Goal: Task Accomplishment & Management: Use online tool/utility

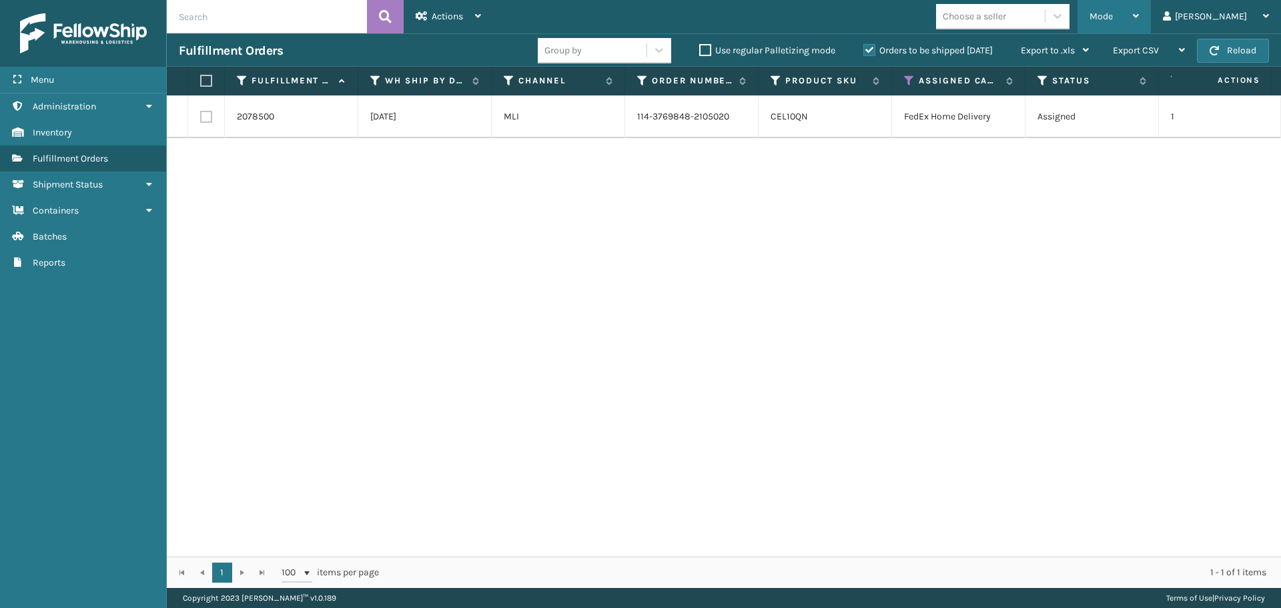
click at [1139, 16] on div "Mode" at bounding box center [1114, 16] width 49 height 33
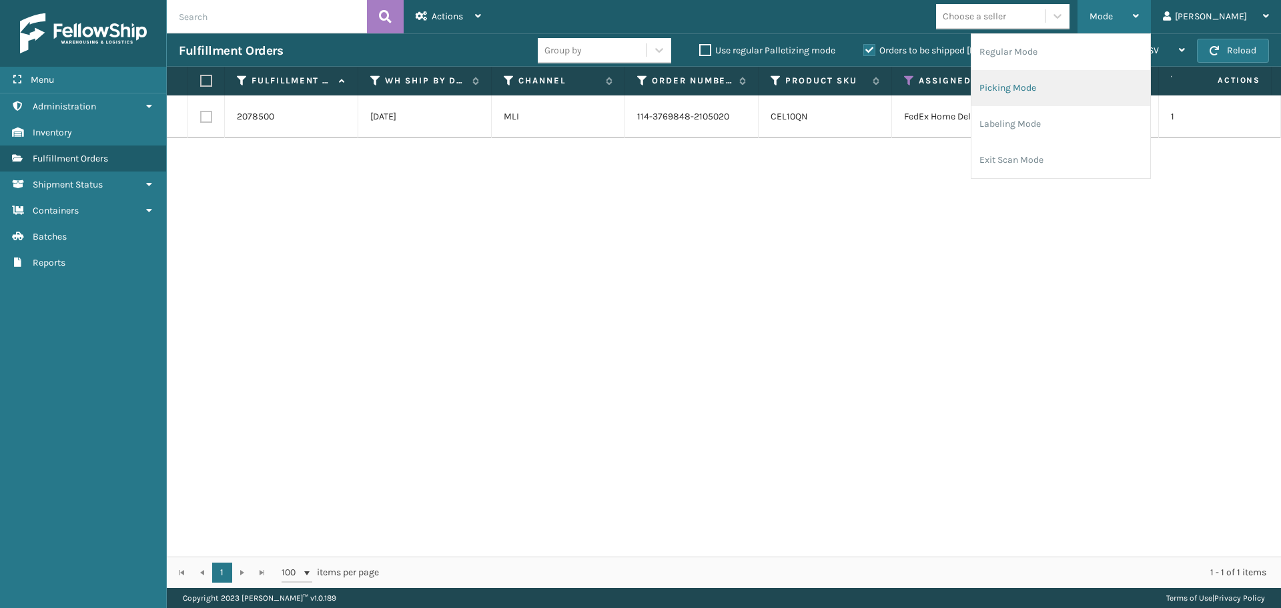
click at [1133, 85] on li "Picking Mode" at bounding box center [1061, 88] width 179 height 36
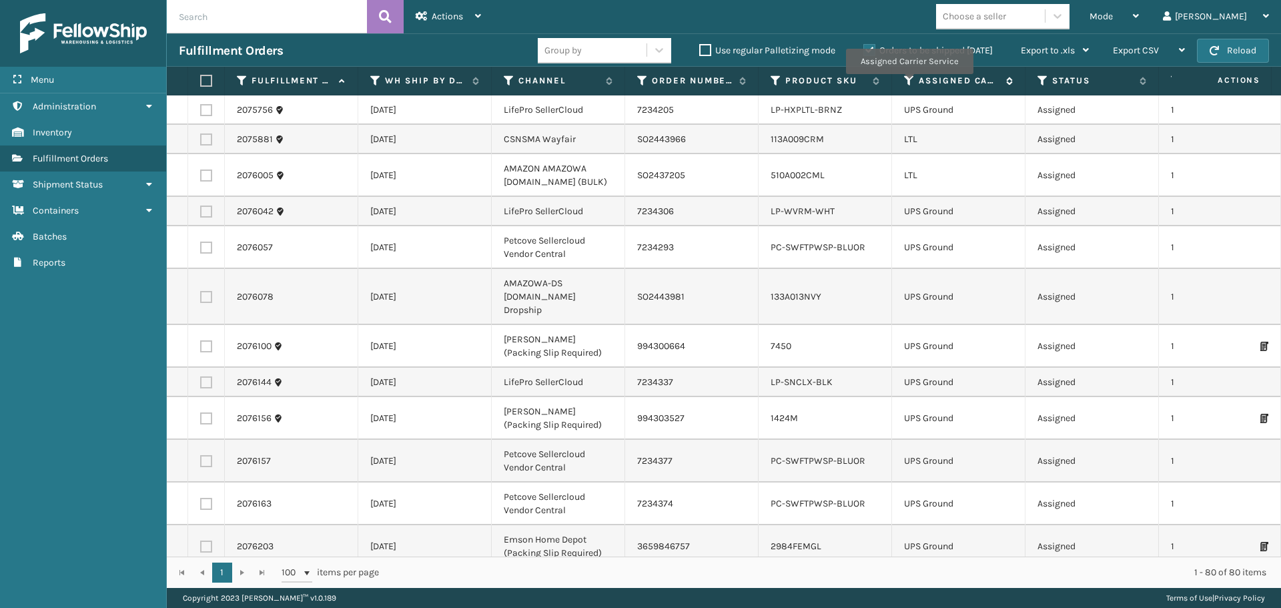
click at [909, 83] on icon at bounding box center [909, 81] width 11 height 12
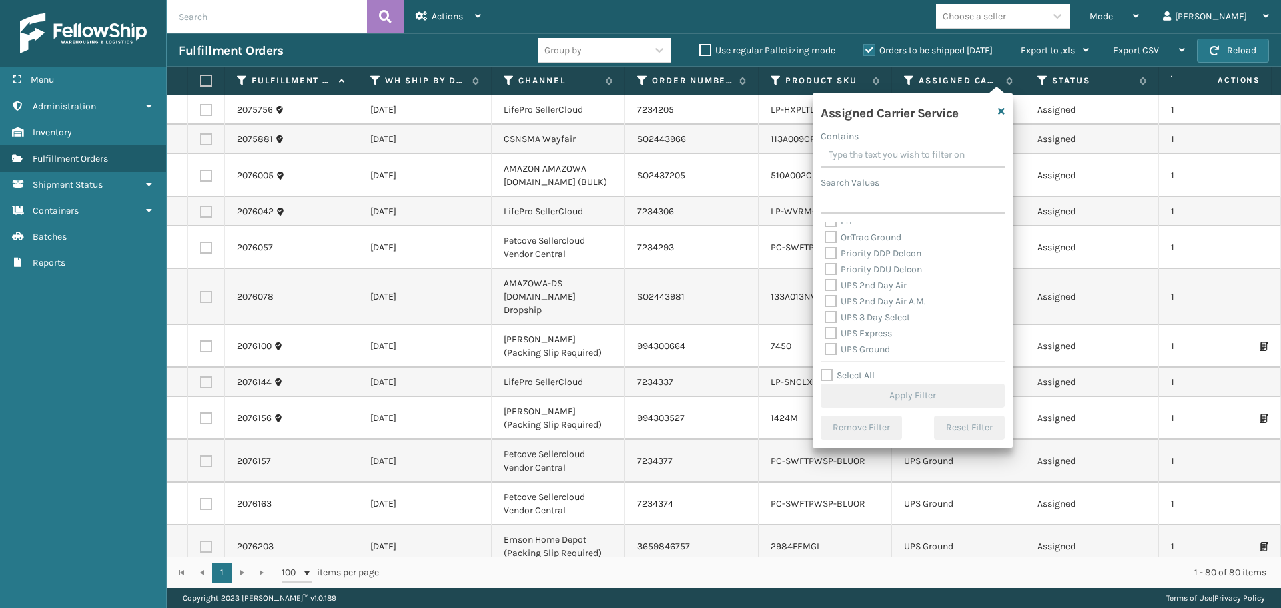
scroll to position [133, 0]
click at [832, 285] on label "LTL" at bounding box center [839, 287] width 29 height 11
click at [826, 285] on input "LTL" at bounding box center [825, 284] width 1 height 9
checkbox input "true"
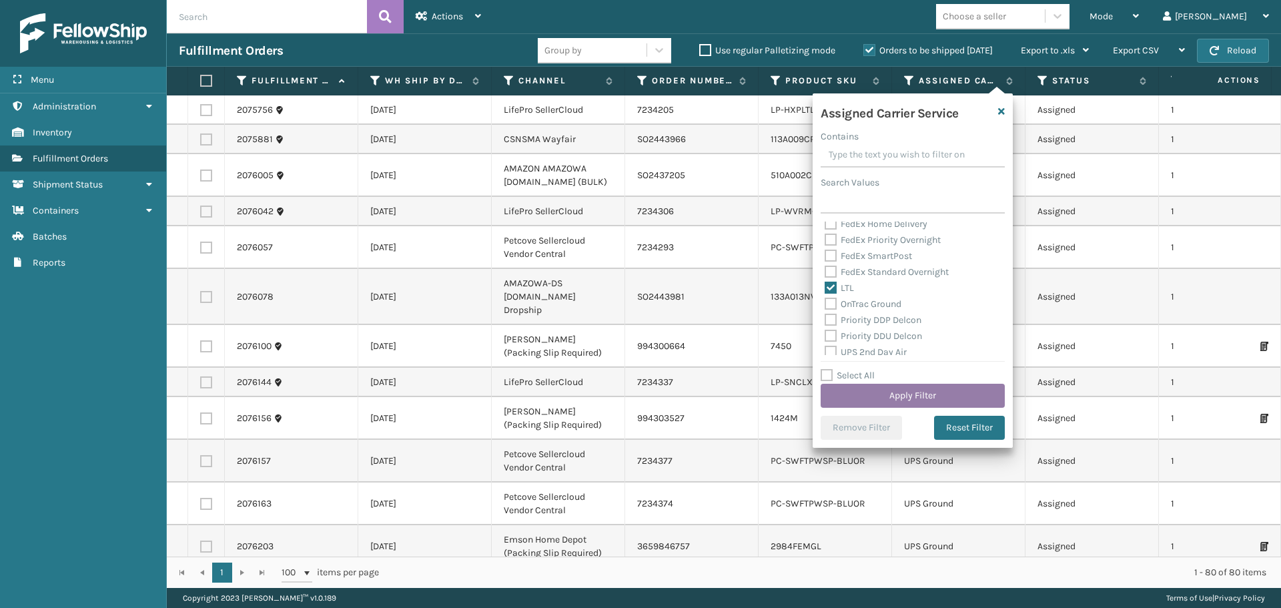
click at [874, 395] on button "Apply Filter" at bounding box center [913, 396] width 184 height 24
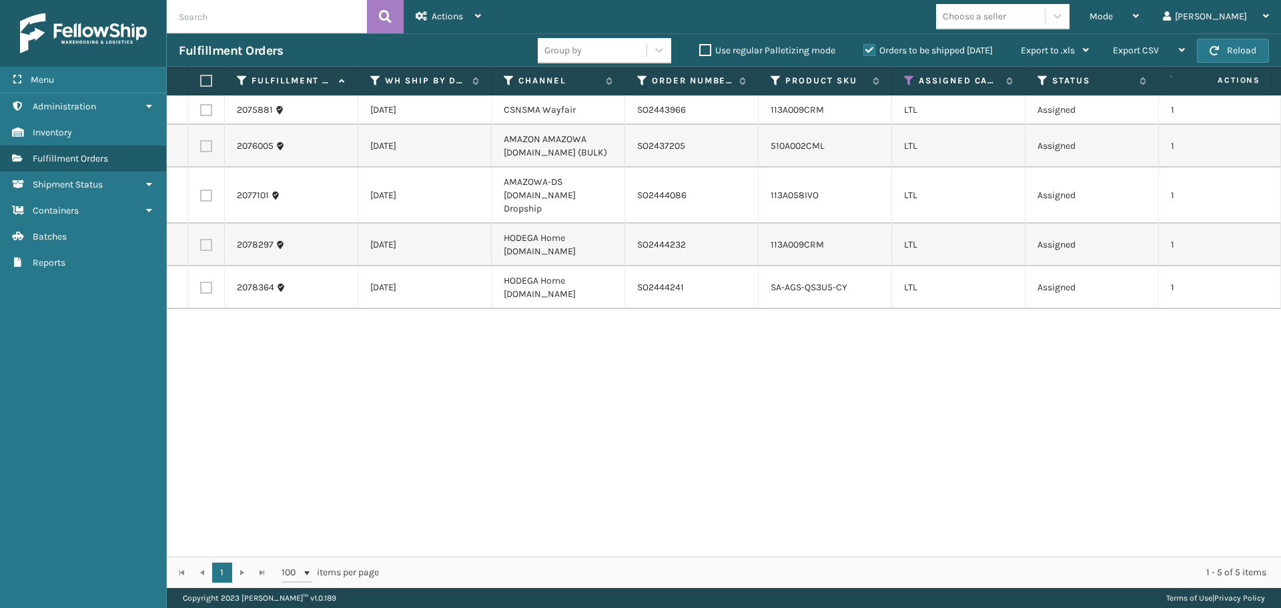
click at [206, 282] on label at bounding box center [206, 288] width 12 height 12
click at [201, 282] on input "checkbox" at bounding box center [200, 286] width 1 height 9
checkbox input "true"
click at [203, 239] on label at bounding box center [206, 245] width 12 height 12
click at [201, 239] on input "checkbox" at bounding box center [200, 243] width 1 height 9
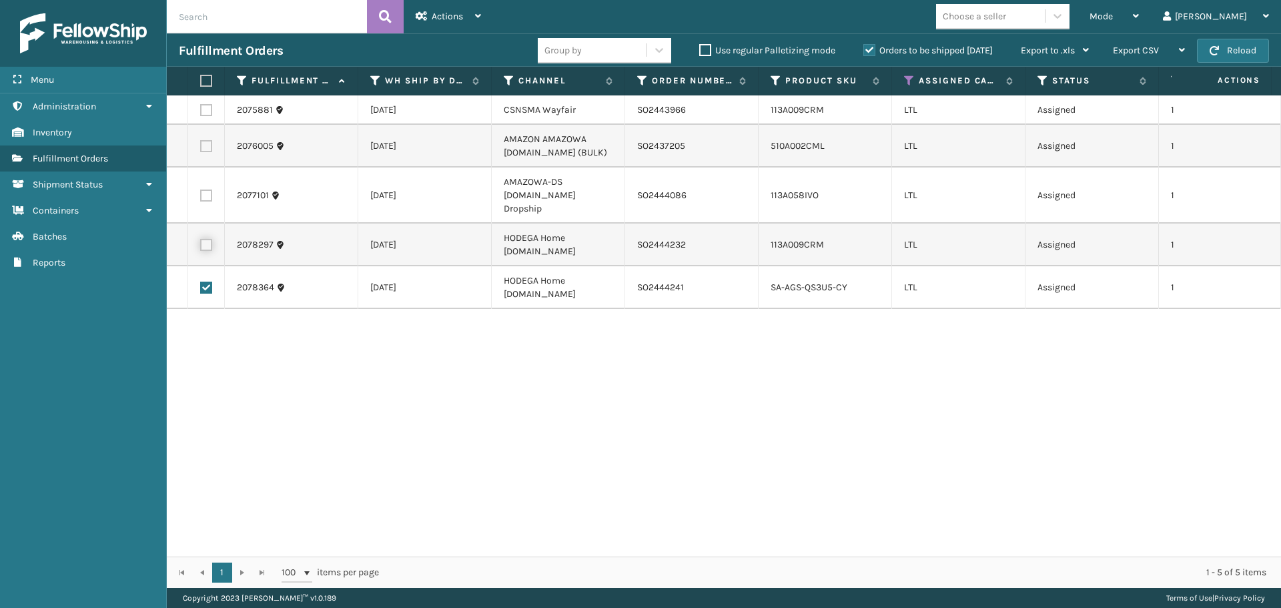
checkbox input "true"
click at [462, 11] on span "Actions" at bounding box center [447, 16] width 31 height 11
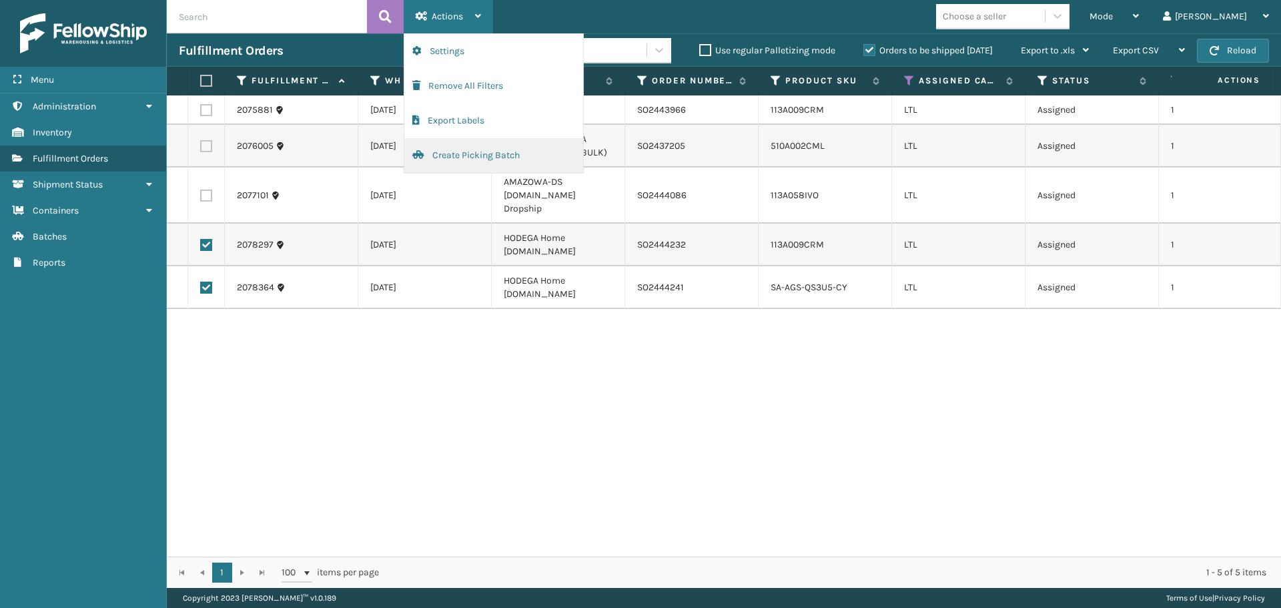
click at [486, 156] on button "Create Picking Batch" at bounding box center [493, 155] width 179 height 35
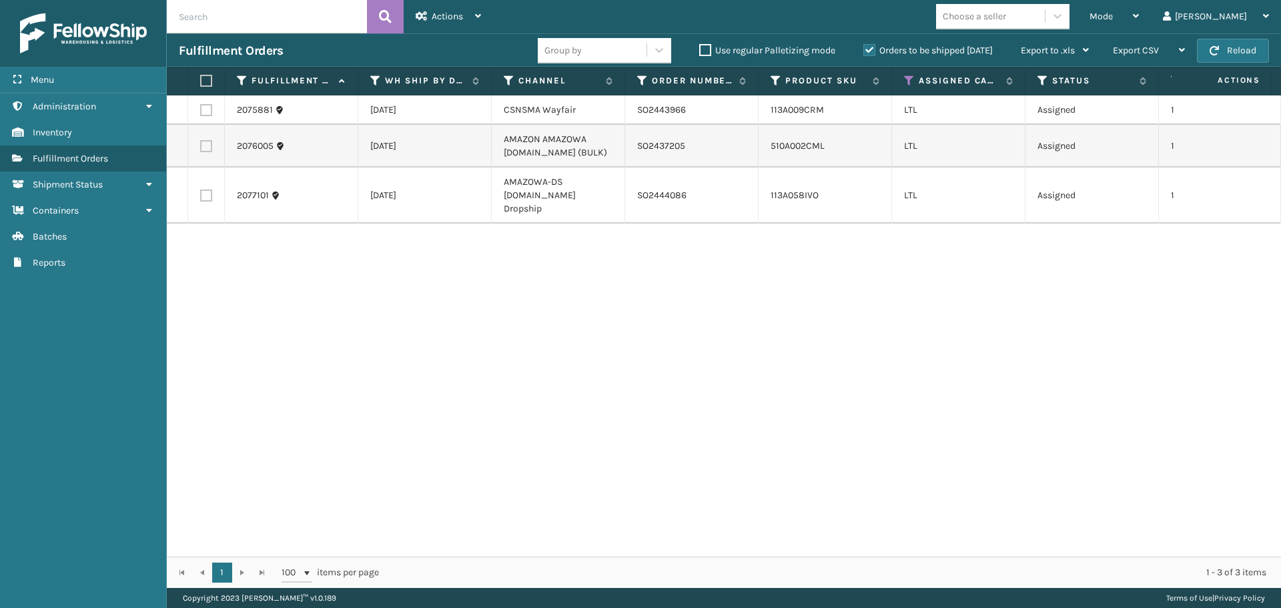
click at [206, 113] on label at bounding box center [206, 110] width 12 height 12
click at [201, 113] on input "checkbox" at bounding box center [200, 108] width 1 height 9
checkbox input "true"
click at [449, 16] on span "Actions" at bounding box center [447, 16] width 31 height 11
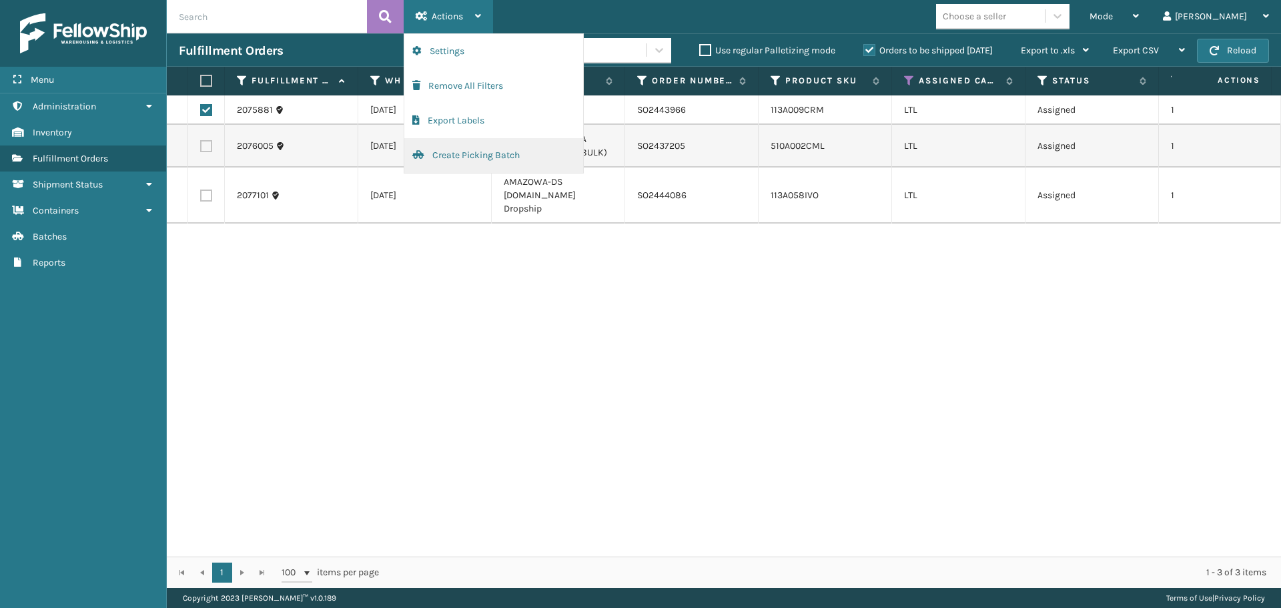
click at [455, 150] on button "Create Picking Batch" at bounding box center [493, 155] width 179 height 35
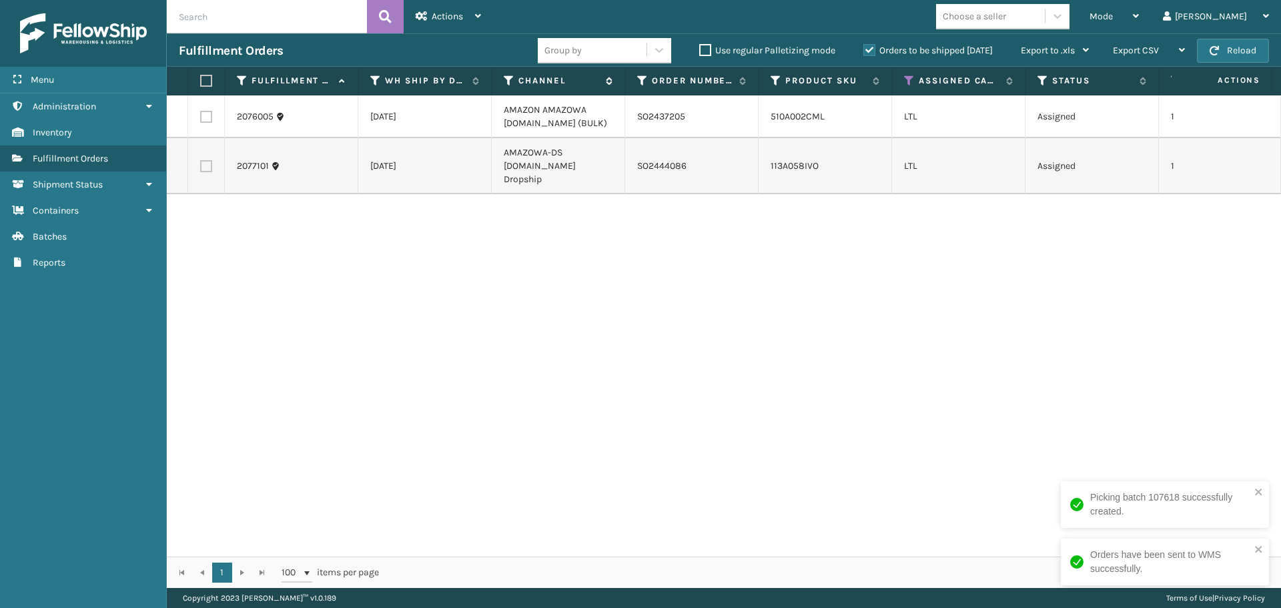
click at [507, 81] on icon at bounding box center [509, 81] width 11 height 12
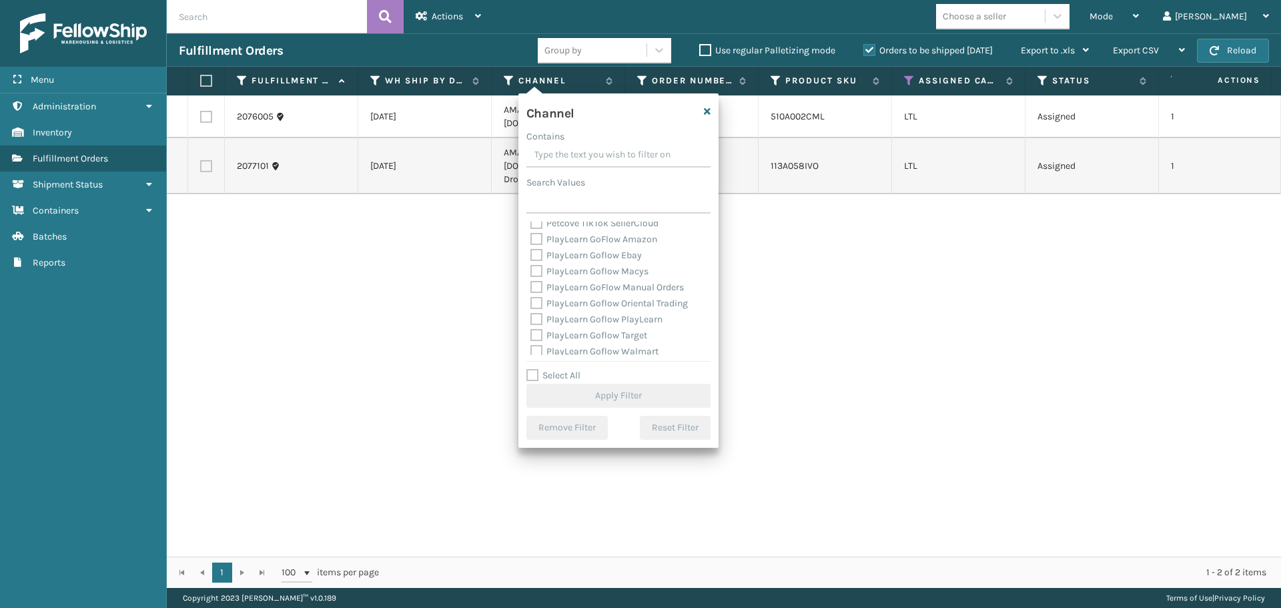
scroll to position [2347, 0]
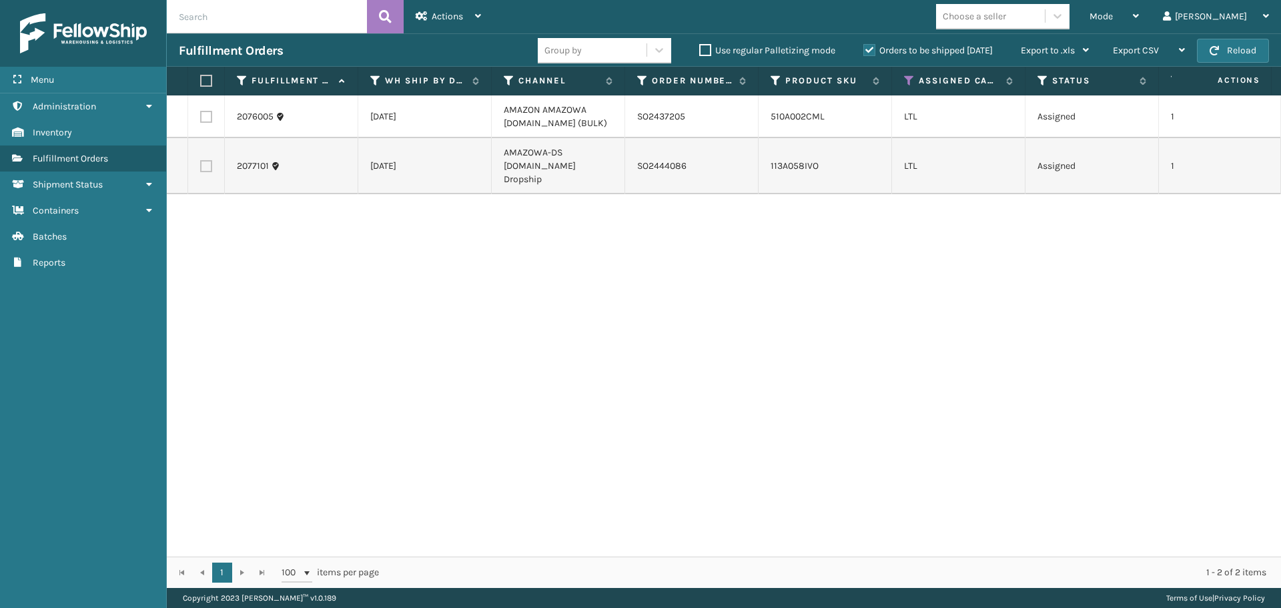
click at [423, 283] on div "2076005 [DATE] AMAZON AMAZOWA [DOMAIN_NAME] (BULK) SO2437205 510A002CML LTL Ass…" at bounding box center [724, 325] width 1115 height 461
click at [1113, 18] on span "Mode" at bounding box center [1101, 16] width 23 height 11
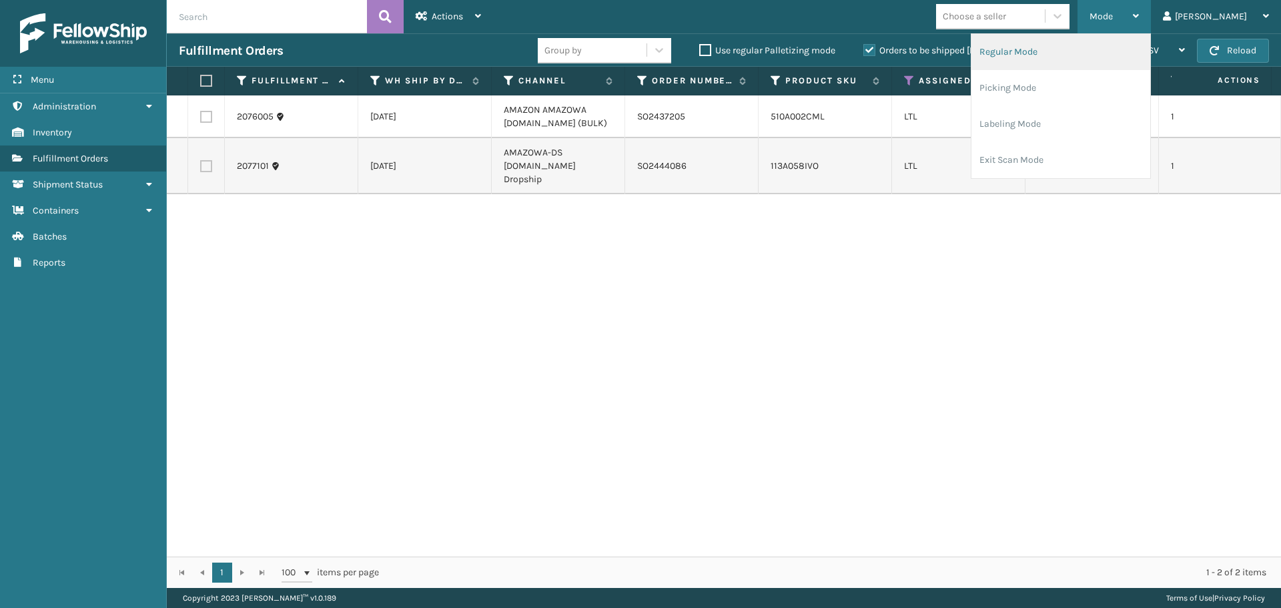
click at [1133, 53] on li "Regular Mode" at bounding box center [1061, 52] width 179 height 36
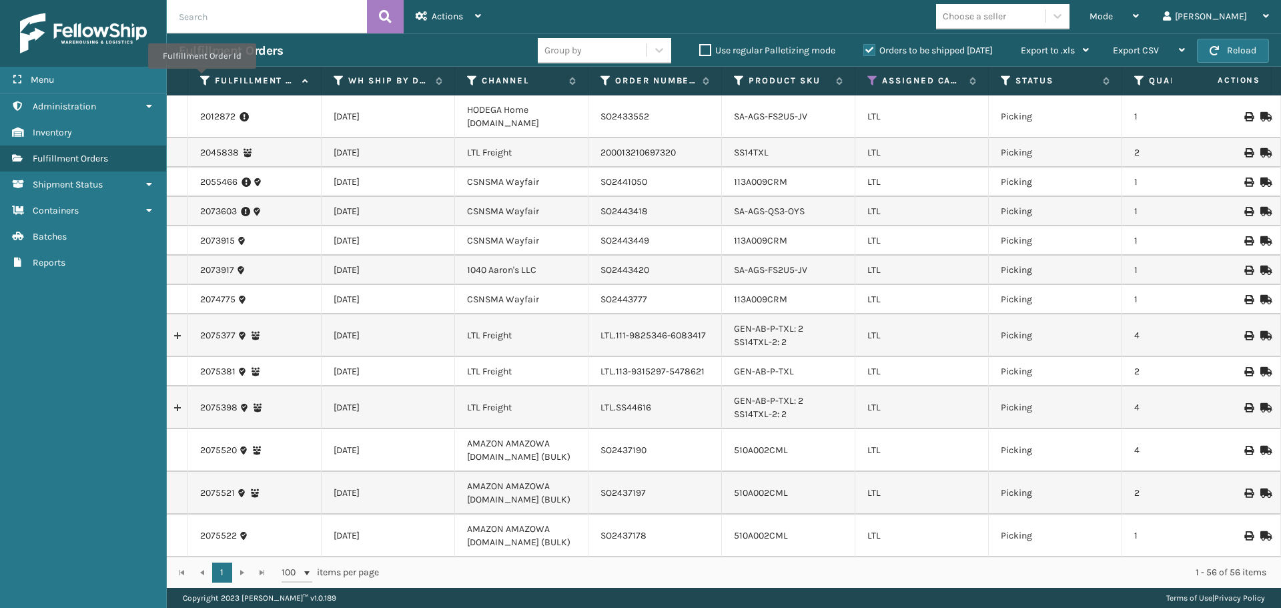
click at [201, 77] on icon at bounding box center [205, 81] width 11 height 12
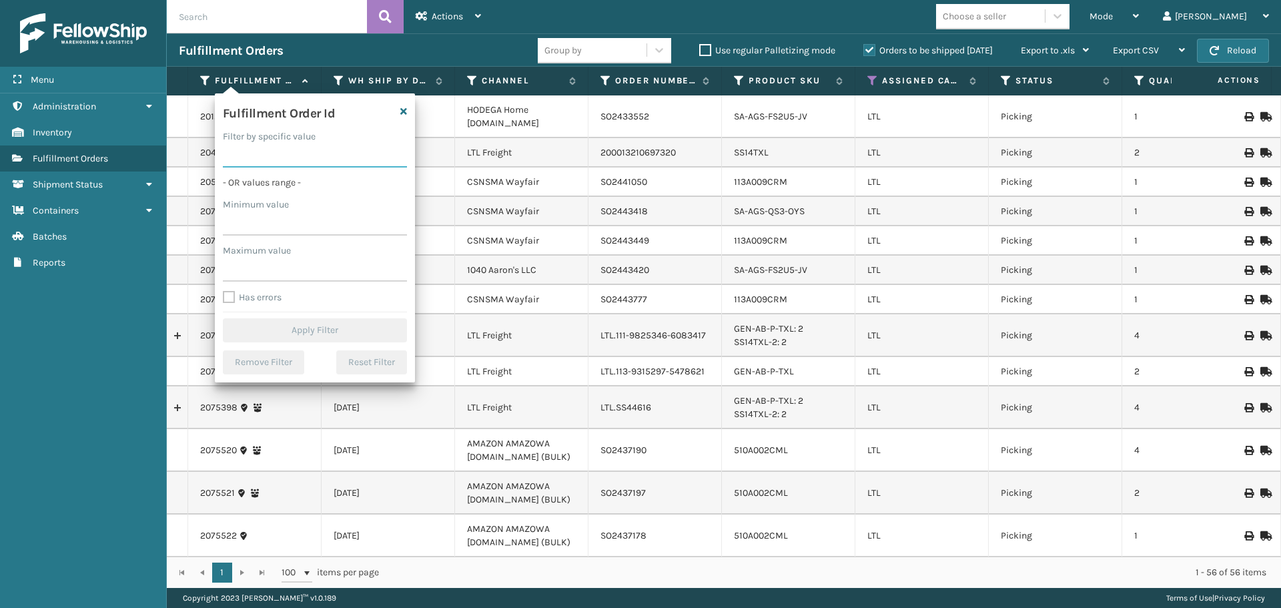
click at [265, 151] on input "Filter by specific value" at bounding box center [315, 155] width 184 height 24
paste input "2073917"
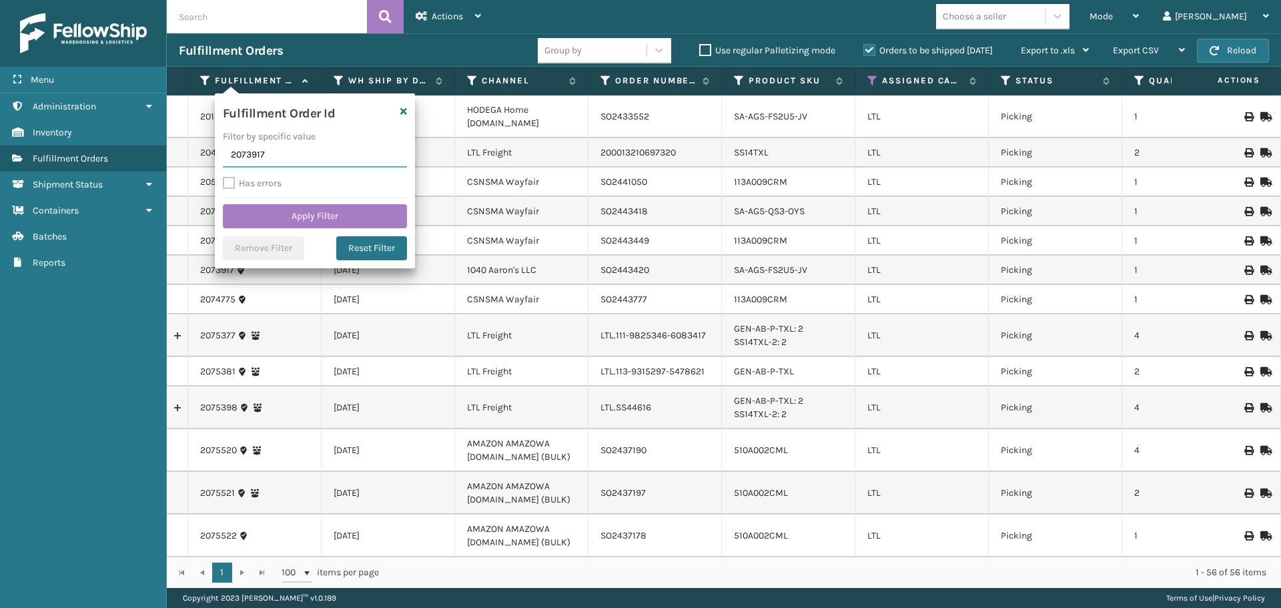
click at [248, 156] on input "2073917" at bounding box center [315, 155] width 184 height 24
type input "2073917"
click button "Apply Filter" at bounding box center [315, 216] width 184 height 24
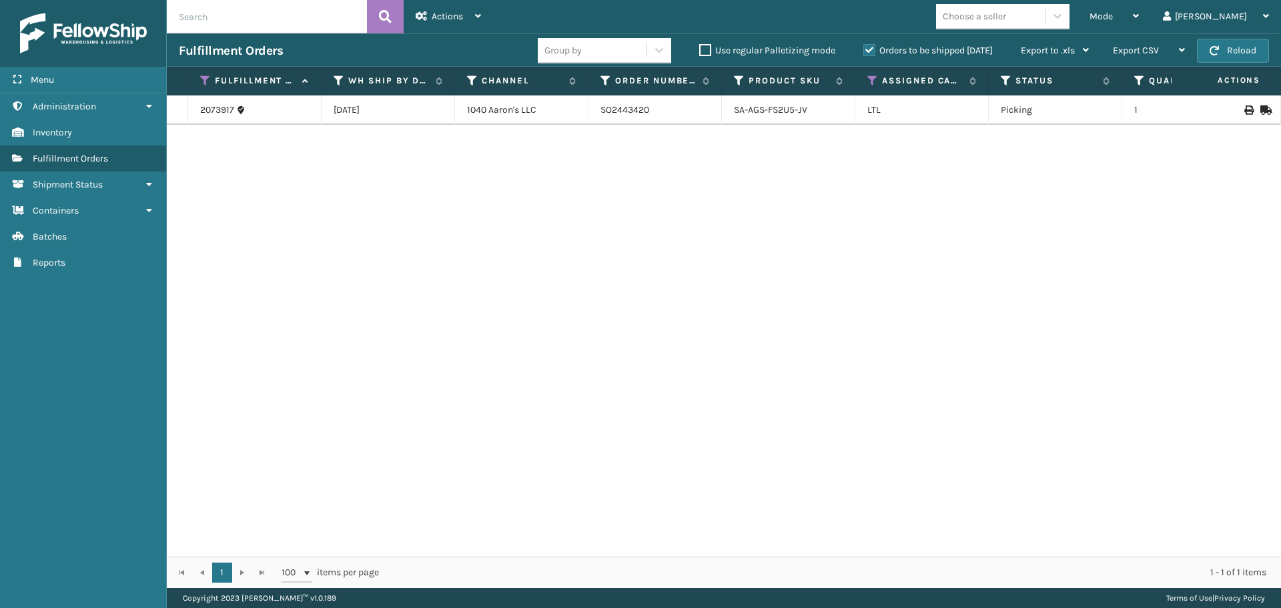
drag, startPoint x: 539, startPoint y: 111, endPoint x: 448, endPoint y: 111, distance: 91.4
click at [448, 111] on tr "2073917 [DATE] 1040 [PERSON_NAME]'s LLC SO2443420 SA-AGS-FS2U5-JV LTL Picking 1…" at bounding box center [1229, 109] width 2124 height 29
click at [459, 17] on span "Actions" at bounding box center [447, 16] width 31 height 11
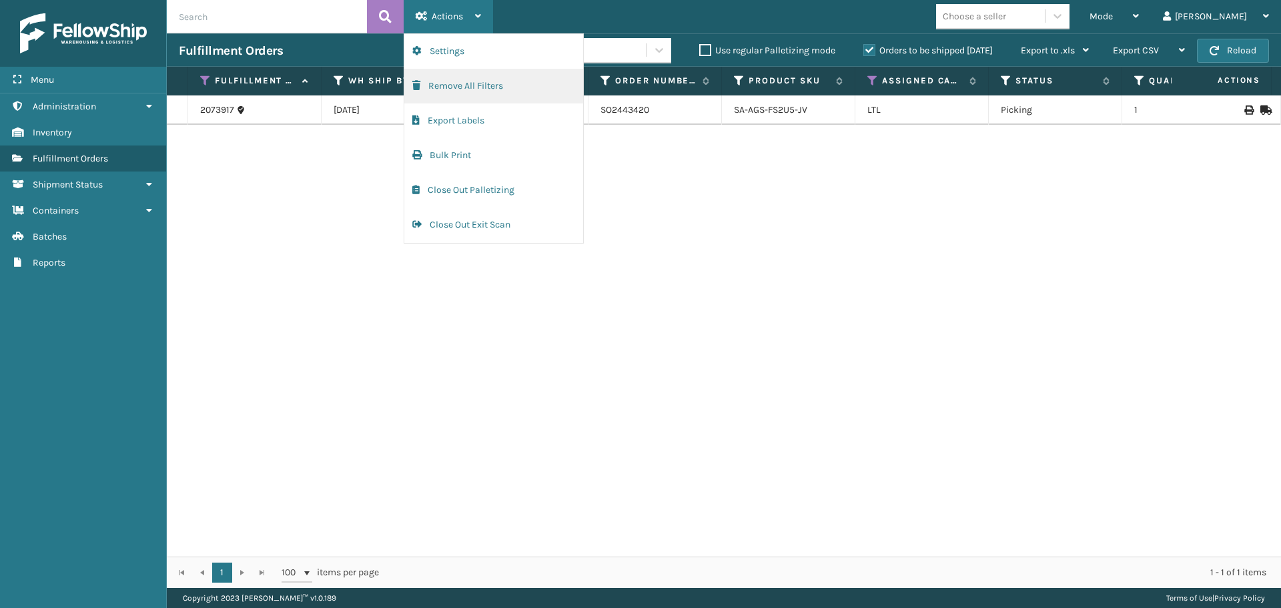
click at [467, 86] on button "Remove All Filters" at bounding box center [493, 86] width 179 height 35
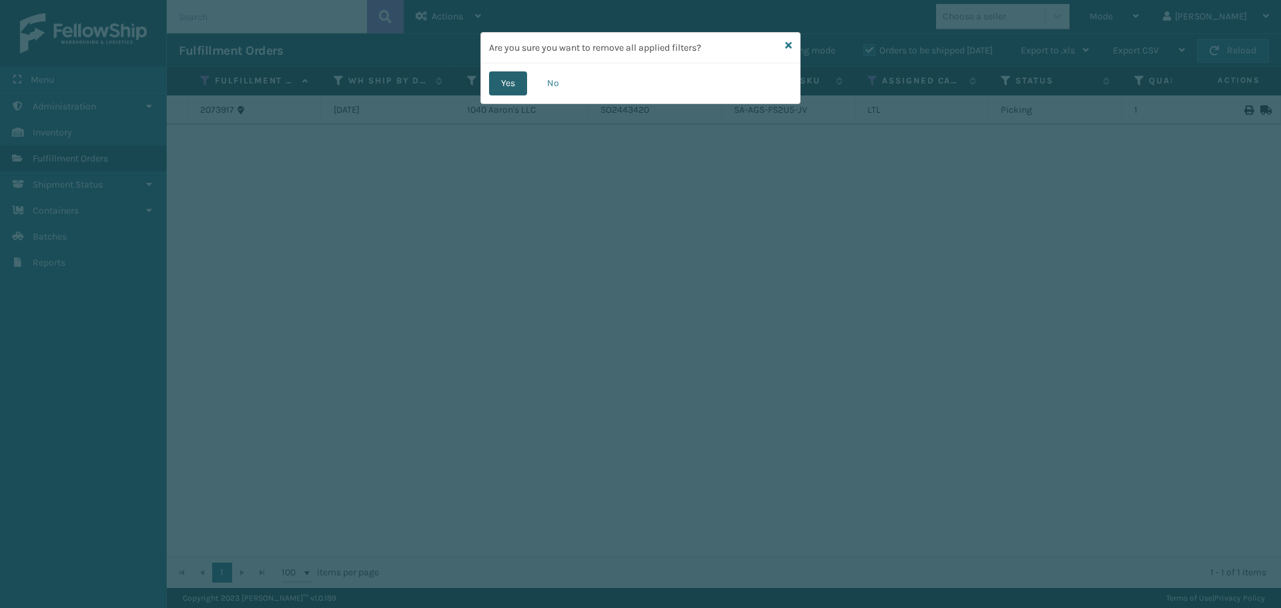
click at [505, 86] on button "Yes" at bounding box center [508, 83] width 38 height 24
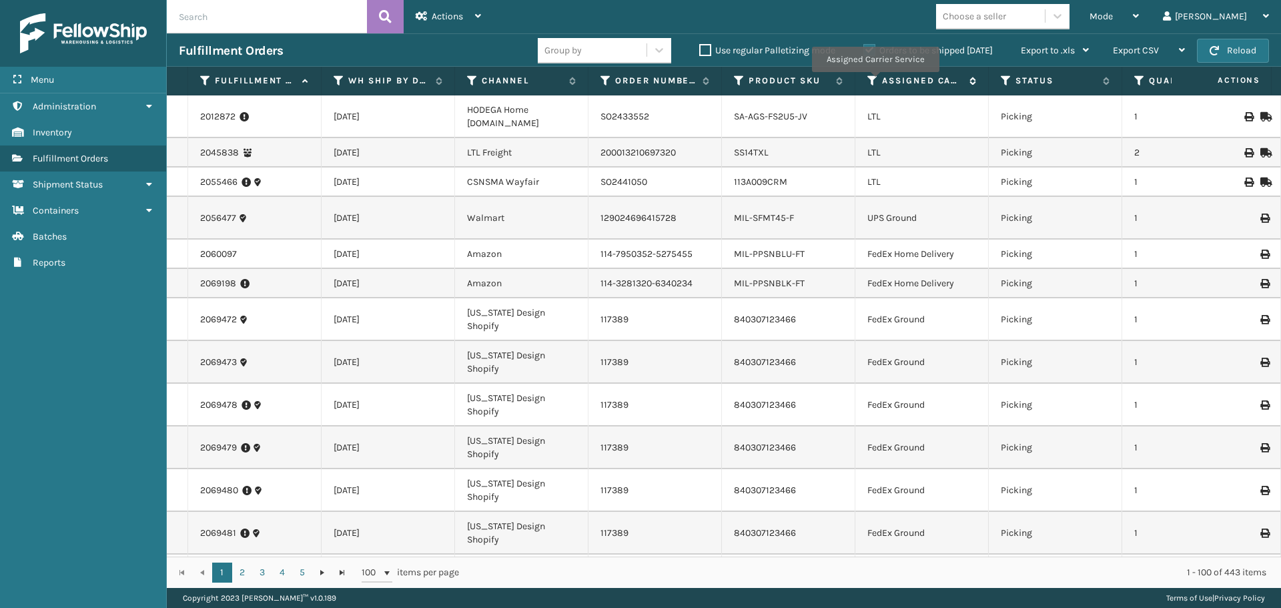
click at [875, 81] on icon at bounding box center [873, 81] width 11 height 12
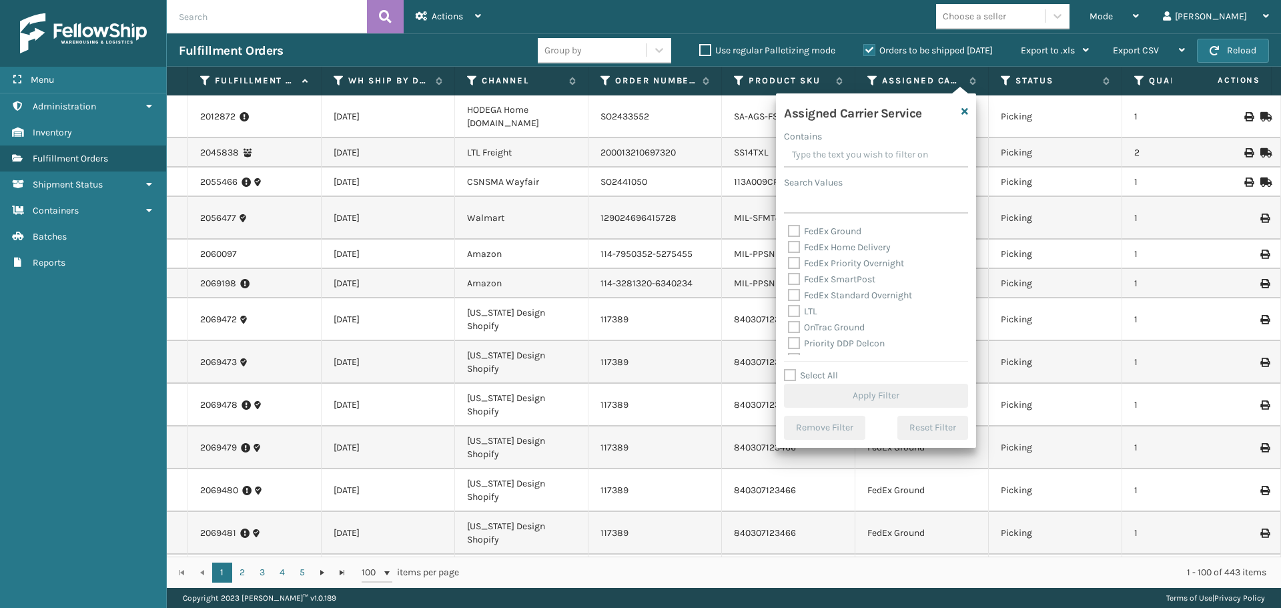
scroll to position [133, 0]
click at [798, 288] on label "LTL" at bounding box center [802, 287] width 29 height 11
click at [789, 288] on input "LTL" at bounding box center [788, 284] width 1 height 9
checkbox input "true"
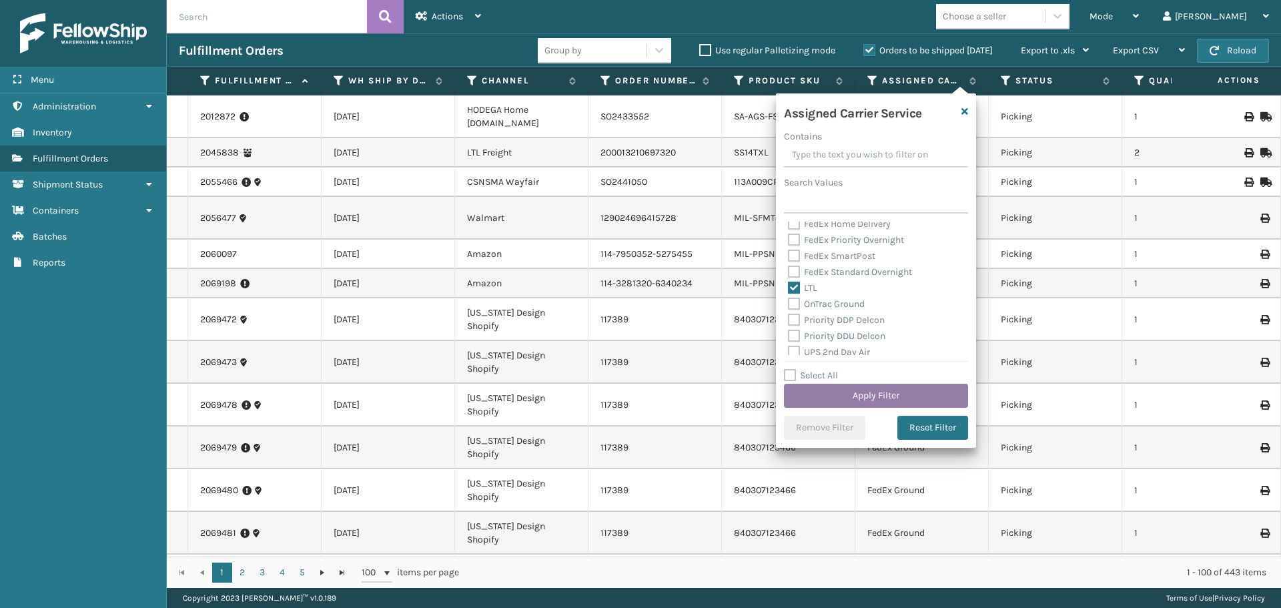
click at [859, 391] on button "Apply Filter" at bounding box center [876, 396] width 184 height 24
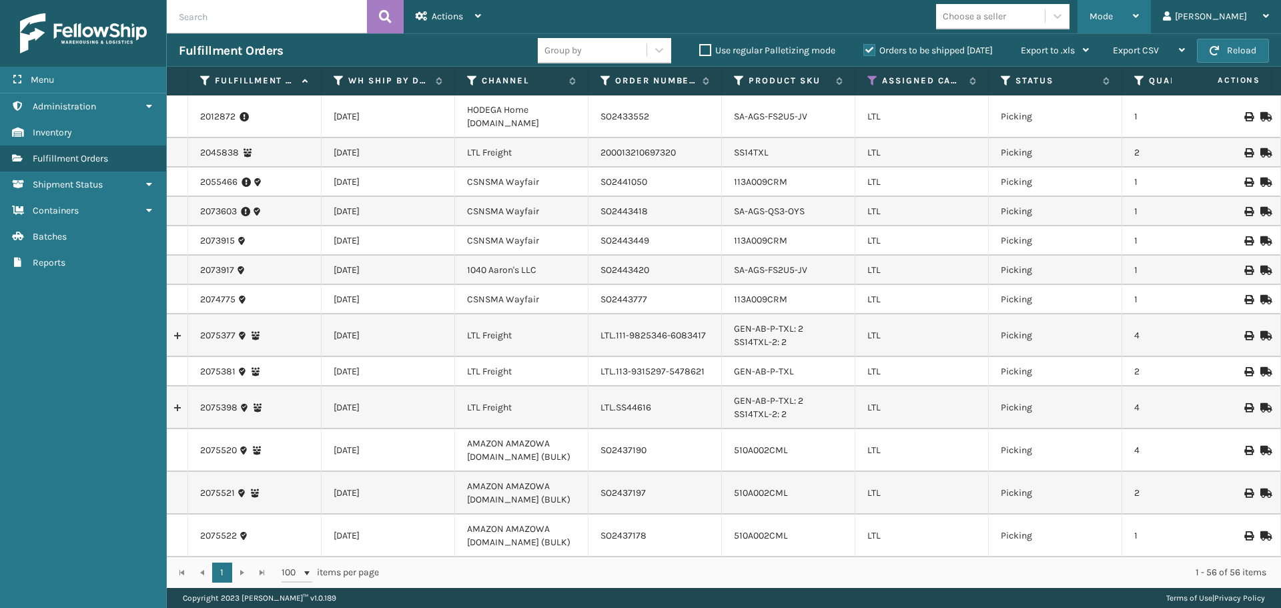
click at [1139, 8] on div "Mode" at bounding box center [1114, 16] width 49 height 33
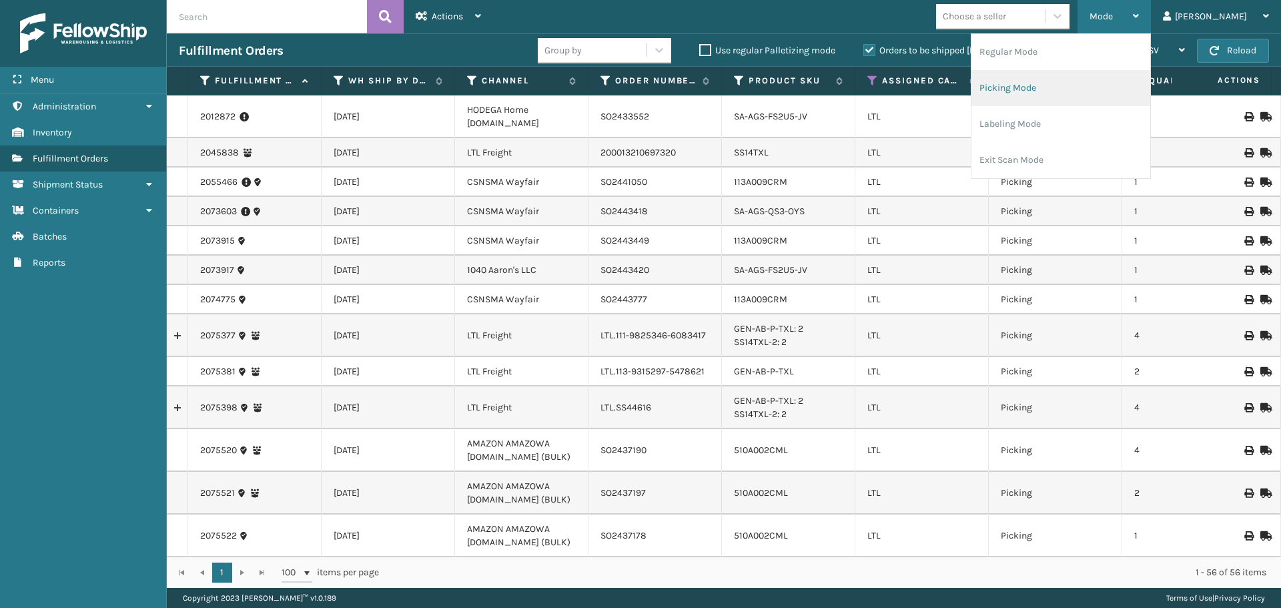
click at [1105, 89] on li "Picking Mode" at bounding box center [1061, 88] width 179 height 36
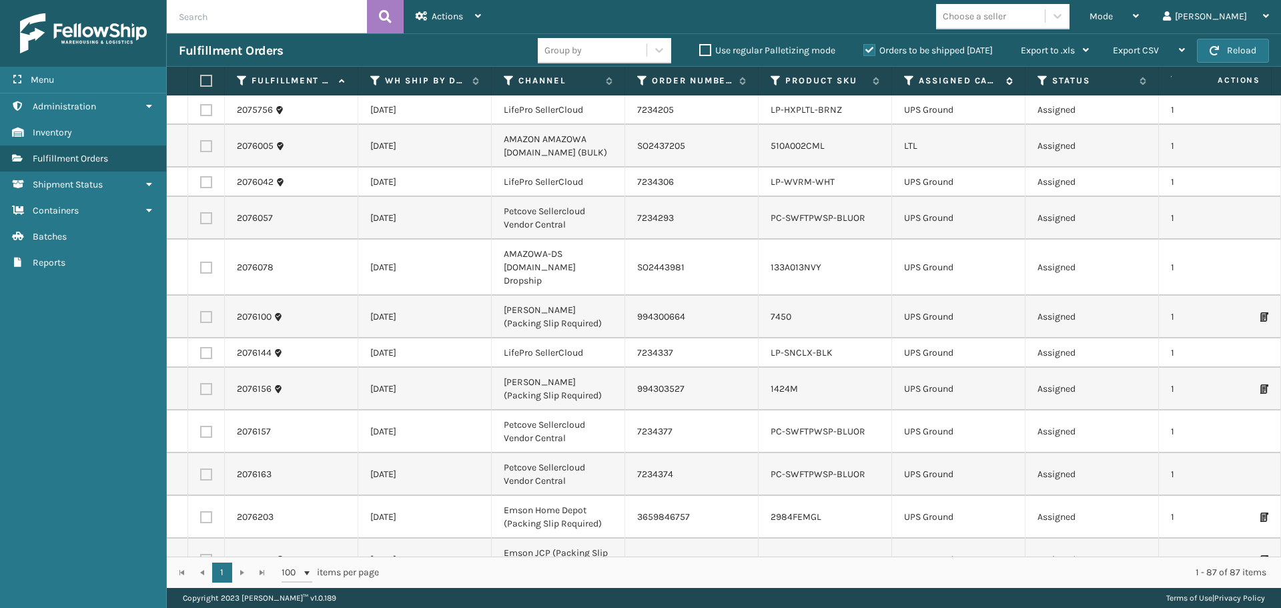
click at [904, 76] on icon at bounding box center [909, 81] width 11 height 12
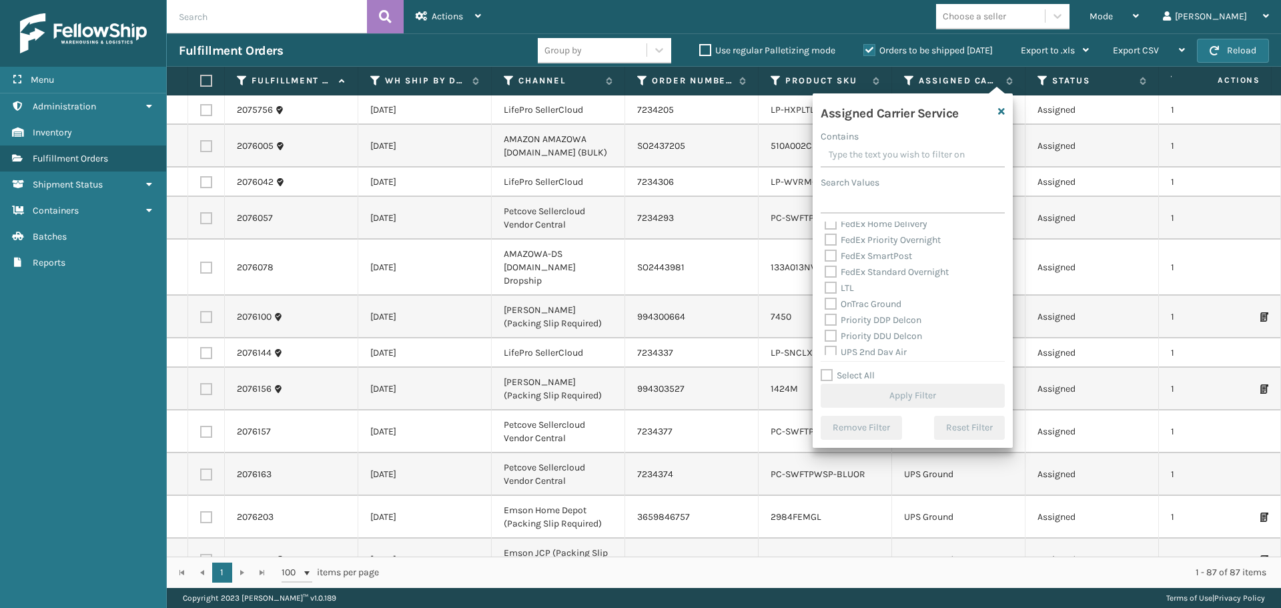
click at [832, 288] on label "LTL" at bounding box center [839, 287] width 29 height 11
click at [826, 288] on input "LTL" at bounding box center [825, 284] width 1 height 9
checkbox input "true"
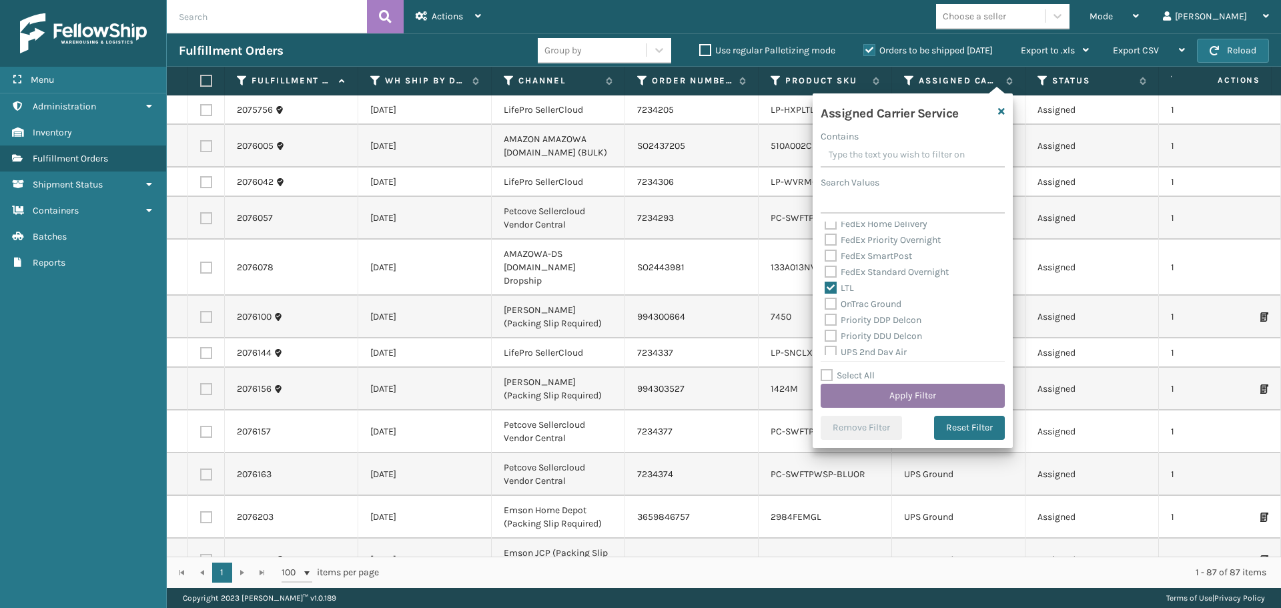
click at [888, 394] on button "Apply Filter" at bounding box center [913, 396] width 184 height 24
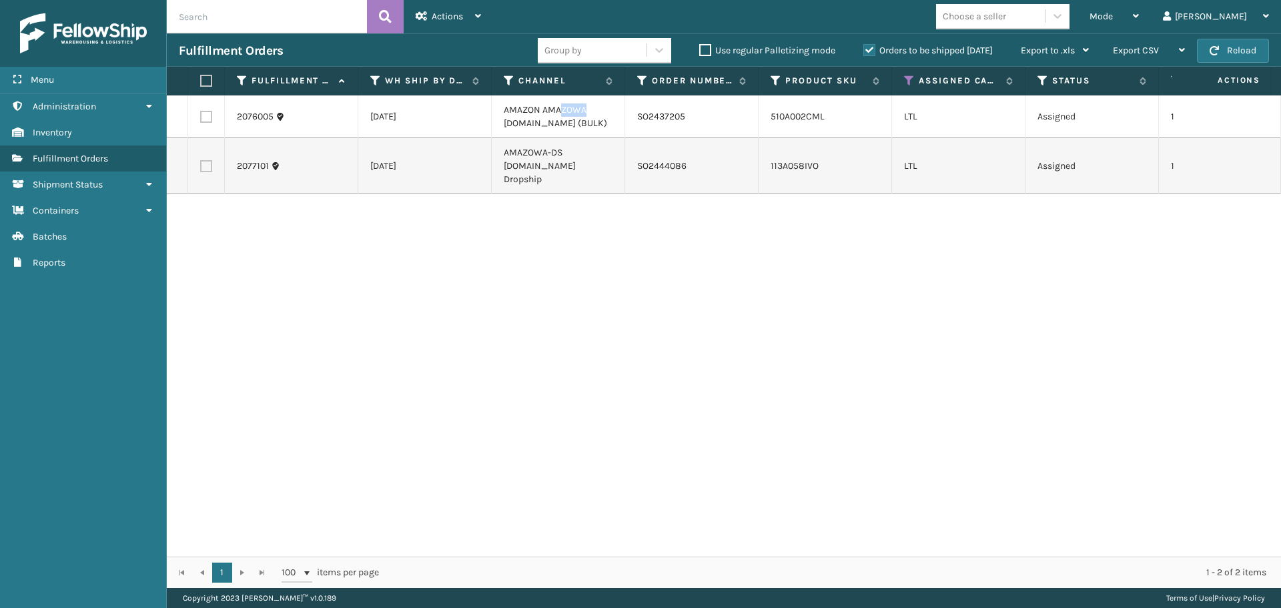
drag, startPoint x: 586, startPoint y: 115, endPoint x: 560, endPoint y: 114, distance: 26.1
click at [560, 114] on td "AMAZON AMAZOWA [DOMAIN_NAME] (BULK)" at bounding box center [558, 116] width 133 height 43
click at [545, 118] on td "AMAZON AMAZOWA [DOMAIN_NAME] (BULK)" at bounding box center [558, 116] width 133 height 43
click at [206, 116] on label at bounding box center [206, 117] width 12 height 12
click at [201, 116] on input "checkbox" at bounding box center [200, 115] width 1 height 9
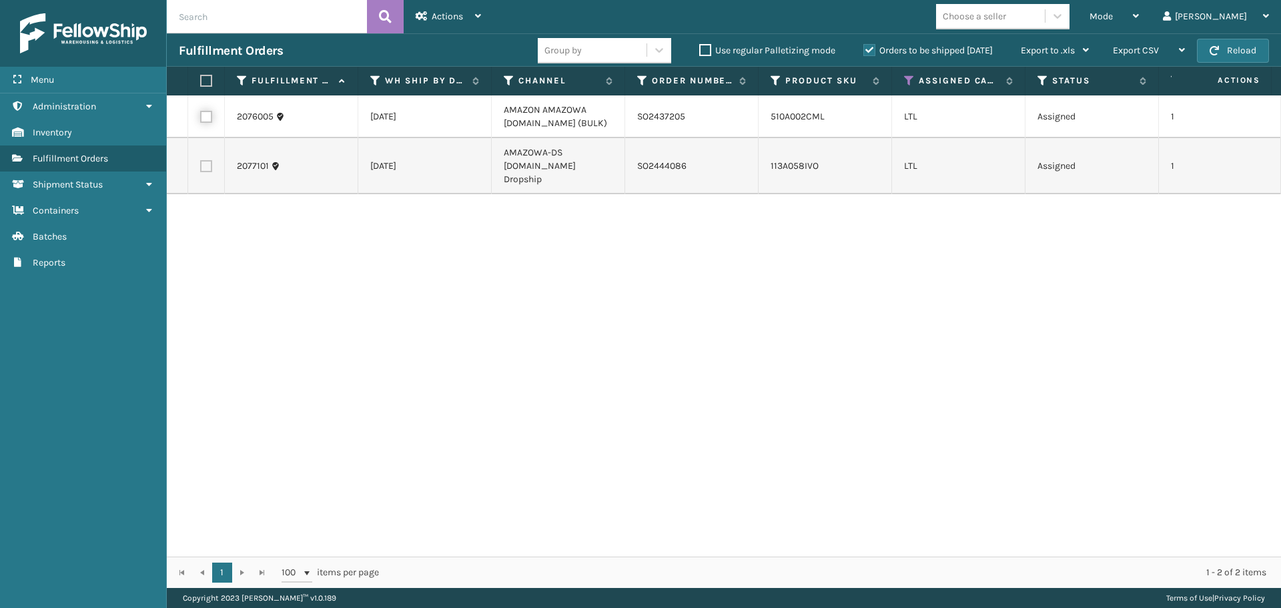
checkbox input "true"
click at [455, 19] on span "Actions" at bounding box center [447, 16] width 31 height 11
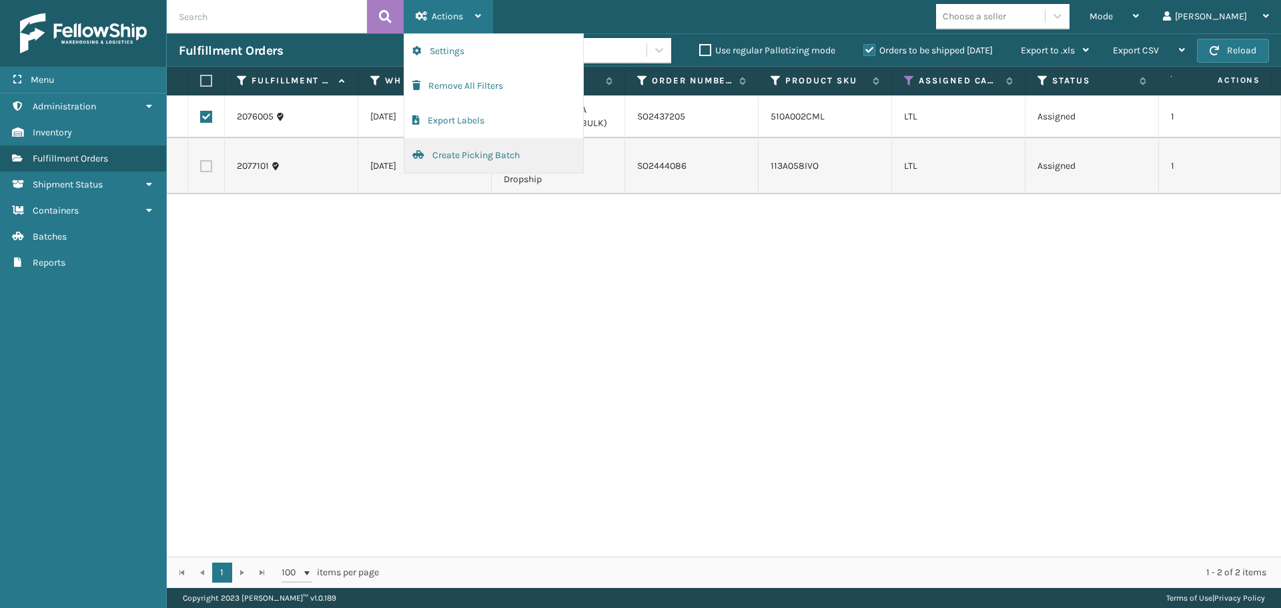
click at [457, 148] on button "Create Picking Batch" at bounding box center [493, 155] width 179 height 35
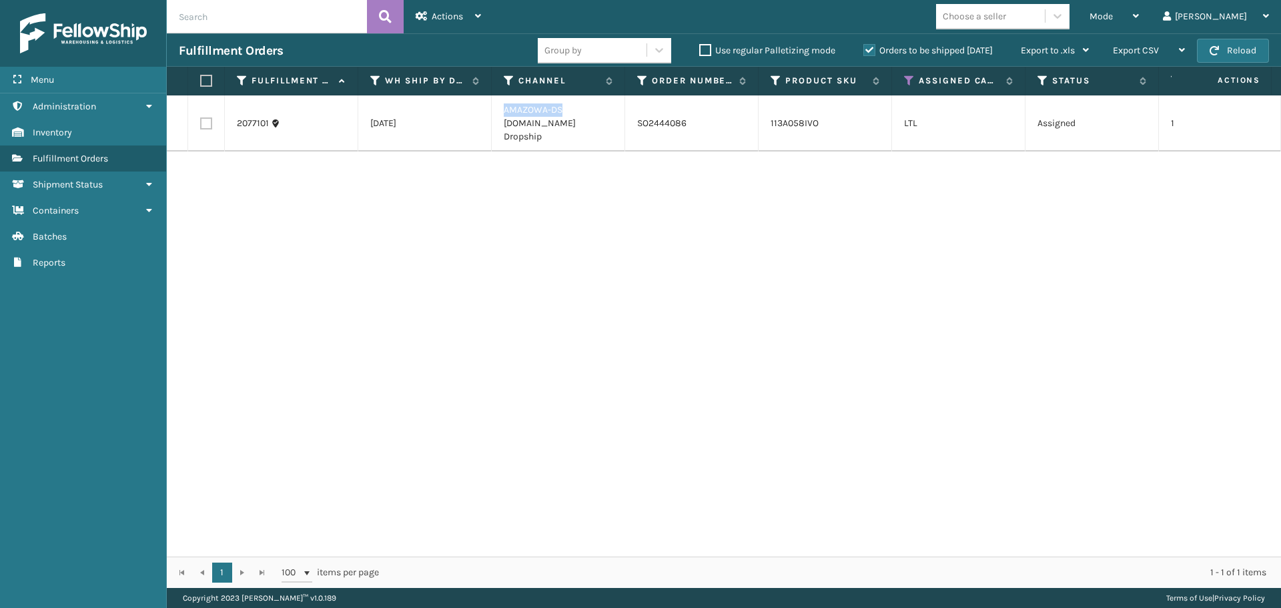
drag, startPoint x: 500, startPoint y: 111, endPoint x: 567, endPoint y: 108, distance: 67.5
click at [567, 108] on td "AMAZOWA-DS [DOMAIN_NAME] Dropship" at bounding box center [558, 123] width 133 height 56
click at [203, 118] on label at bounding box center [206, 123] width 12 height 12
click at [201, 118] on input "checkbox" at bounding box center [200, 121] width 1 height 9
checkbox input "true"
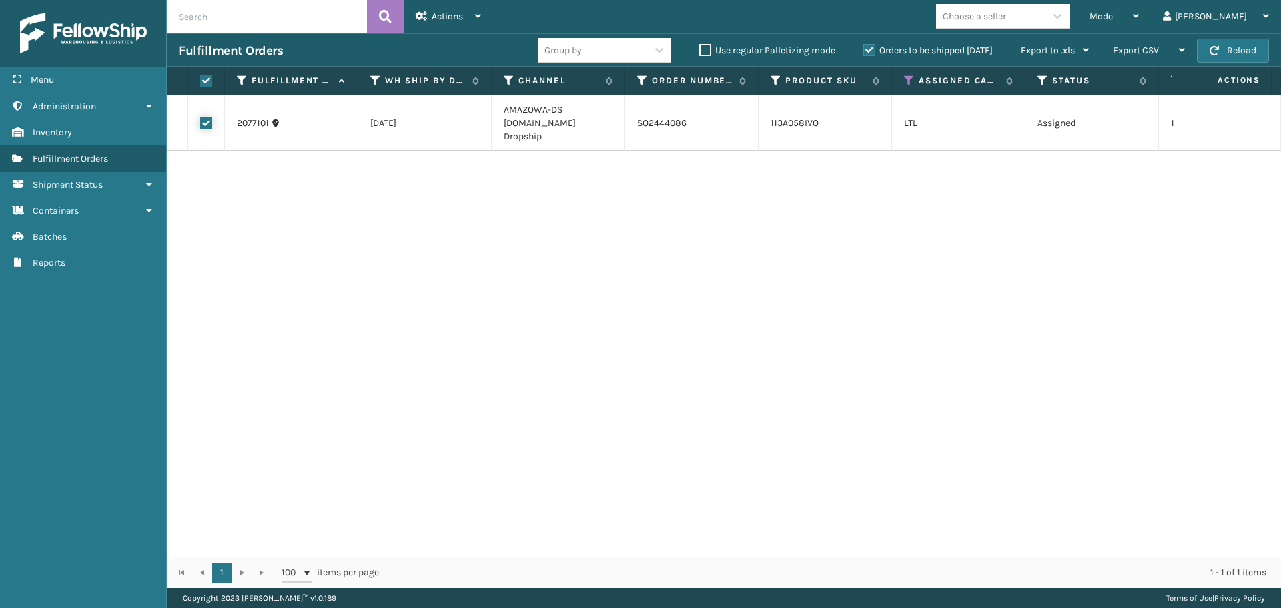
checkbox input "true"
click at [444, 23] on div "Actions" at bounding box center [448, 16] width 65 height 33
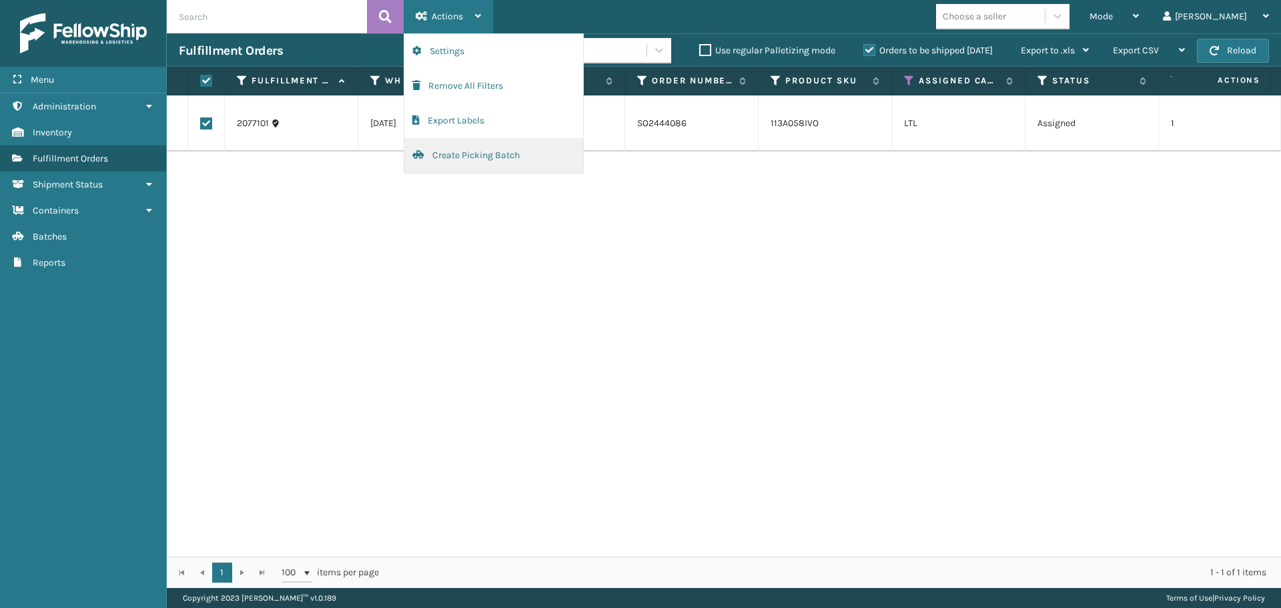
click at [446, 163] on button "Create Picking Batch" at bounding box center [493, 155] width 179 height 35
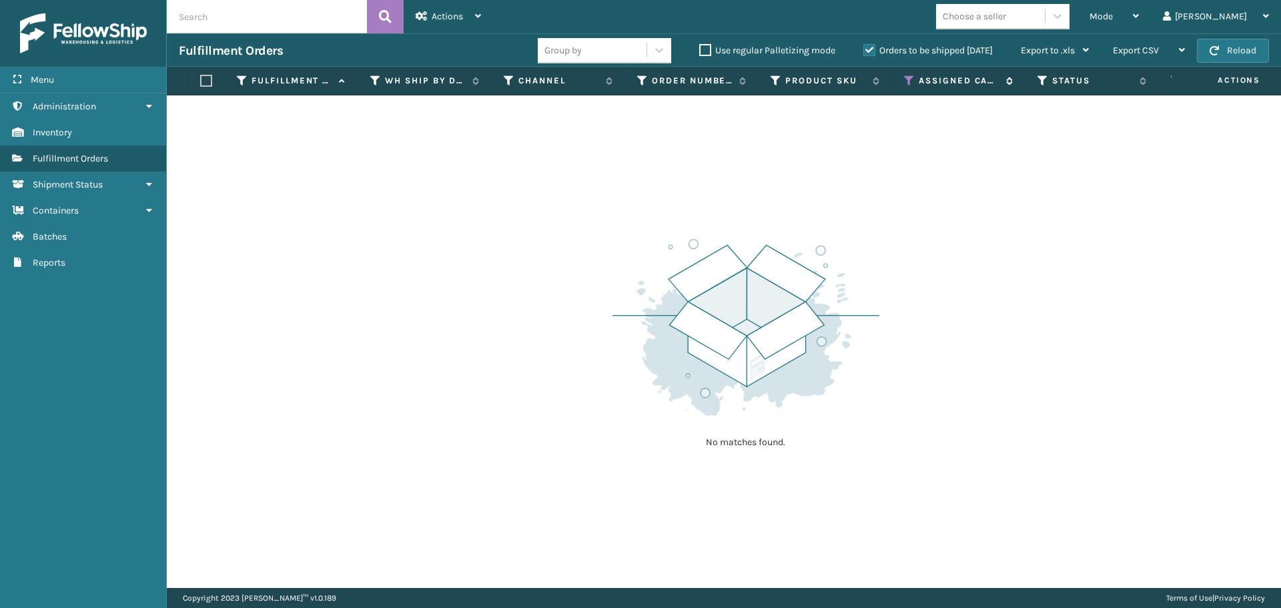
click at [907, 77] on icon at bounding box center [909, 81] width 11 height 12
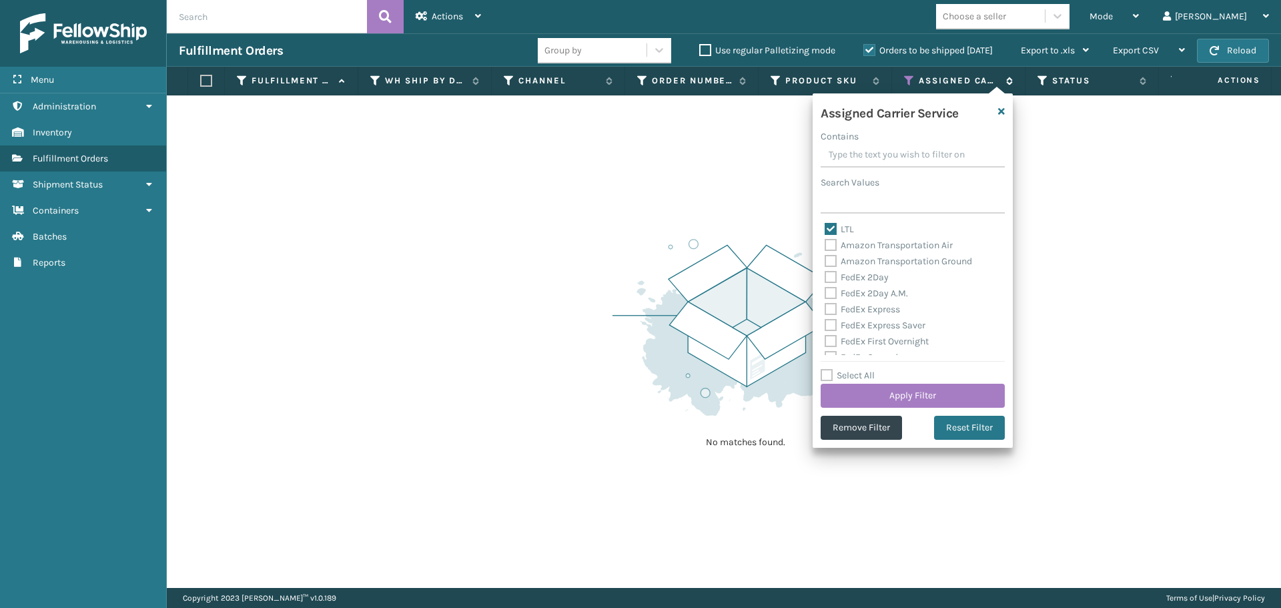
click at [910, 79] on icon at bounding box center [909, 81] width 11 height 12
click at [1040, 154] on div "No matches found." at bounding box center [724, 341] width 1115 height 493
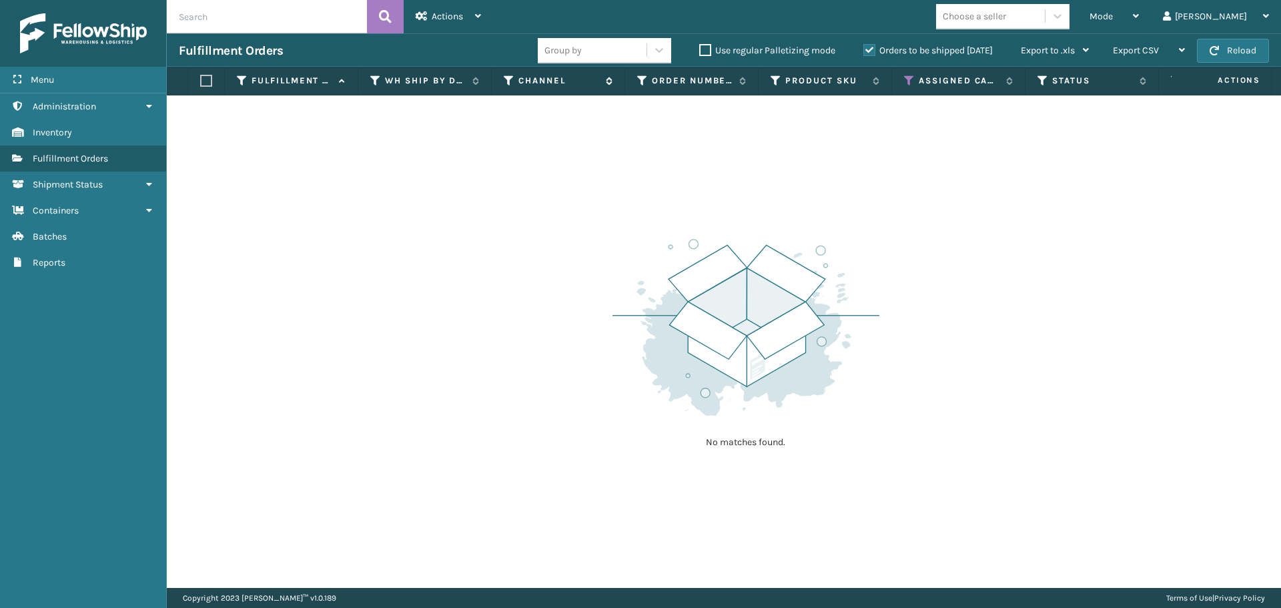
click at [511, 81] on icon at bounding box center [509, 81] width 11 height 12
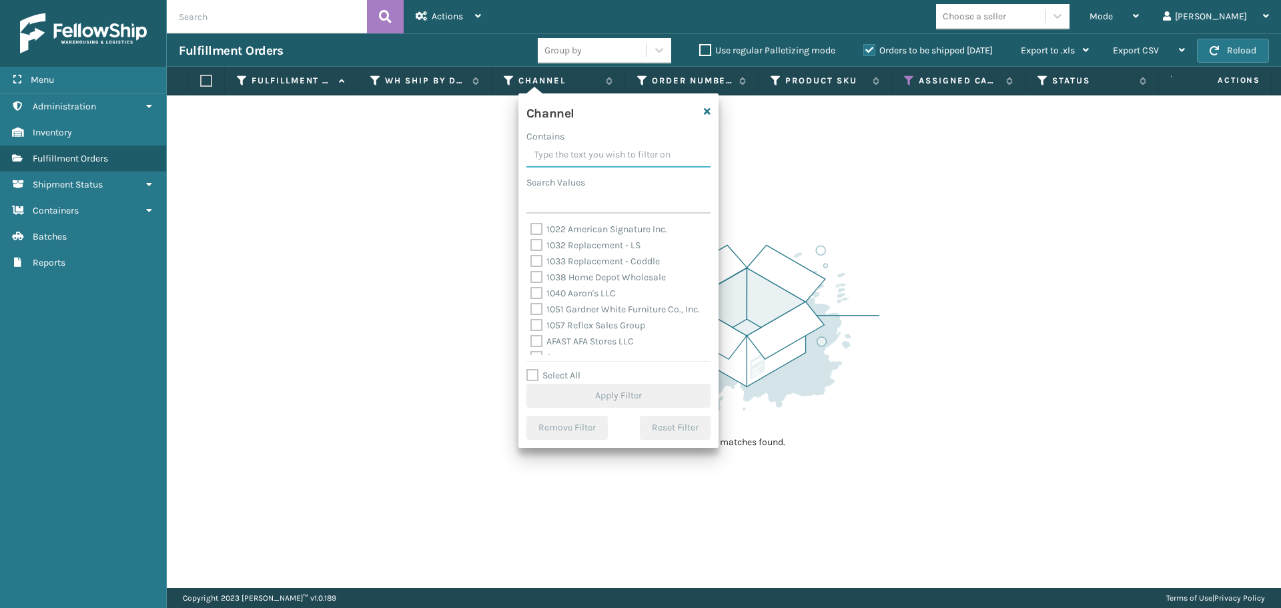
click at [566, 150] on input "Contains" at bounding box center [619, 155] width 184 height 24
paste input "[US_STATE]"
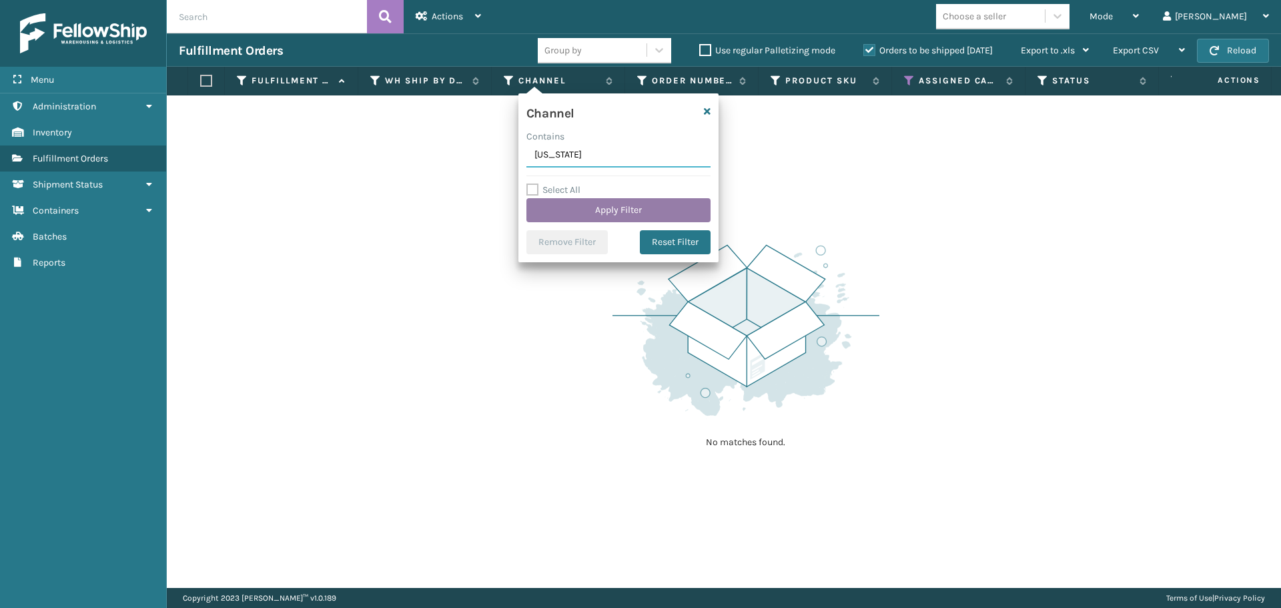
type input "[US_STATE]"
click at [589, 207] on button "Apply Filter" at bounding box center [619, 210] width 184 height 24
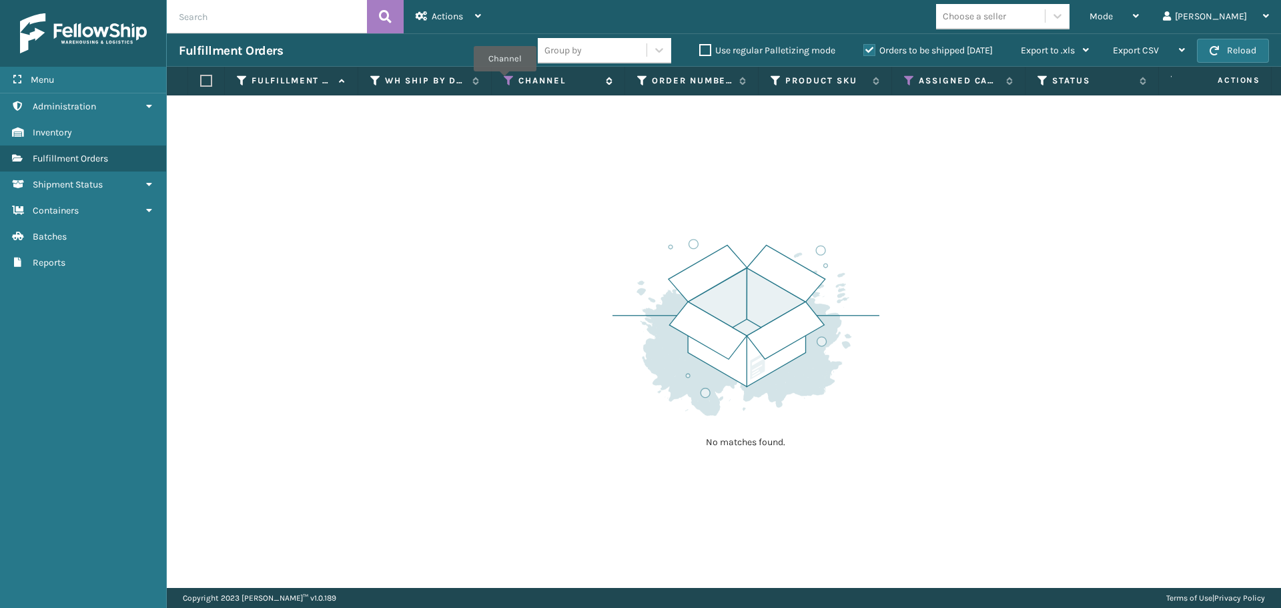
click at [505, 81] on icon at bounding box center [509, 81] width 11 height 12
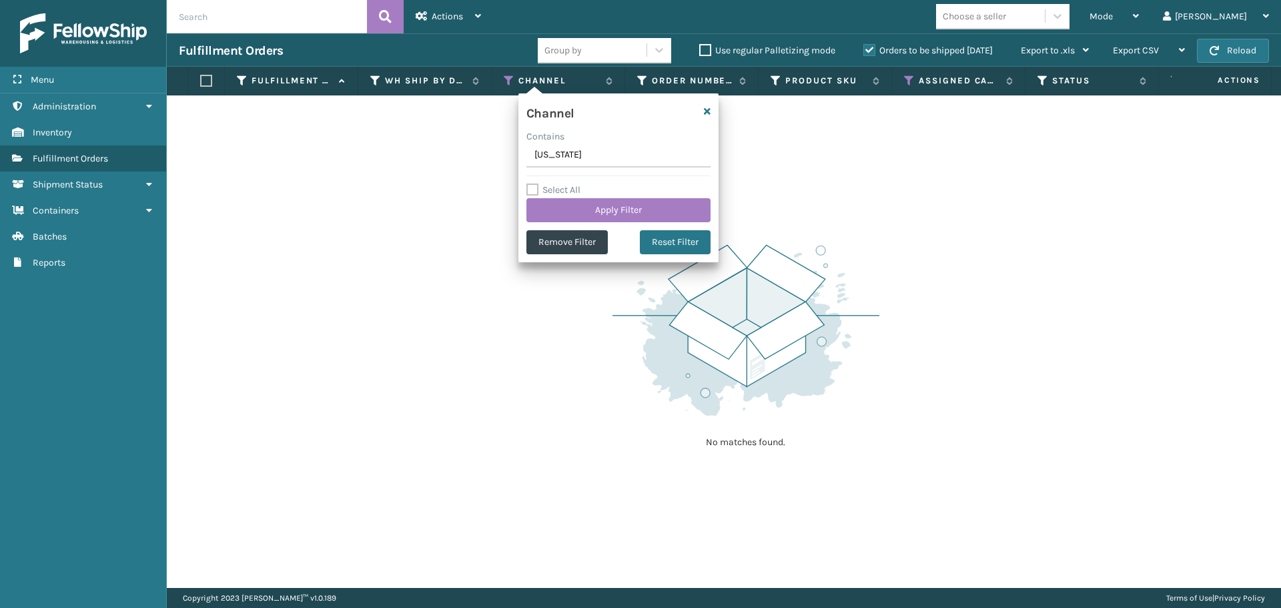
drag, startPoint x: 598, startPoint y: 152, endPoint x: 505, endPoint y: 156, distance: 92.8
click at [505, 156] on section "Fulfillment Orders Group by Use regular Palletizing mode Orders to be shipped […" at bounding box center [724, 310] width 1115 height 555
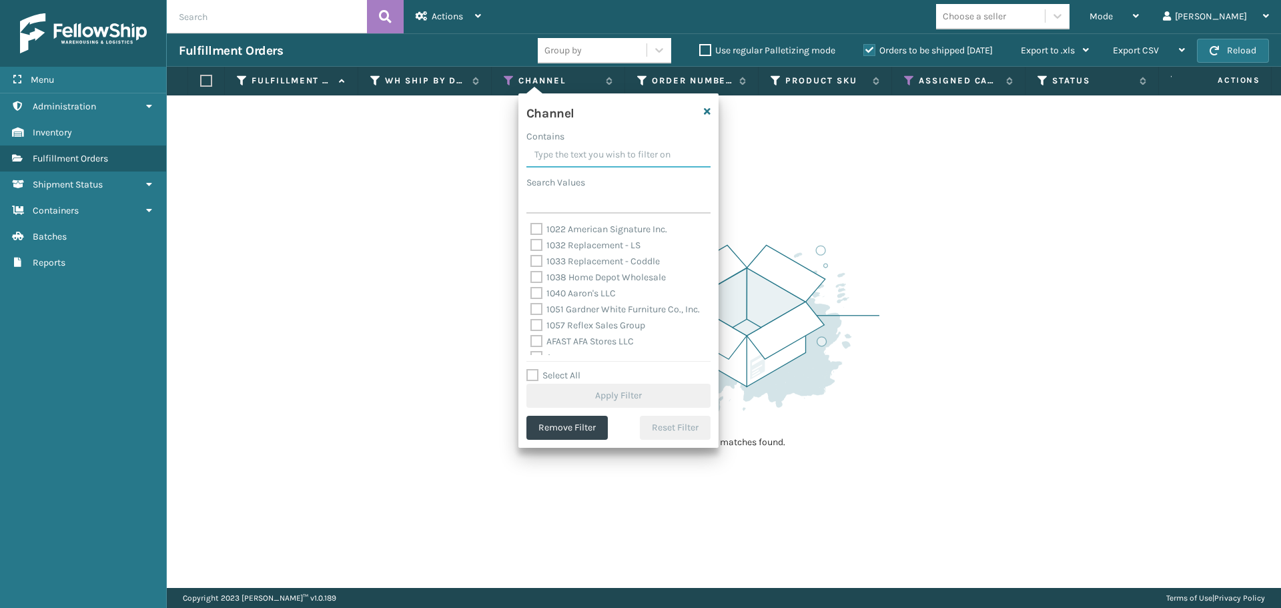
click at [590, 162] on input "Contains" at bounding box center [619, 155] width 184 height 24
paste input "NFM Dakota Carriers"
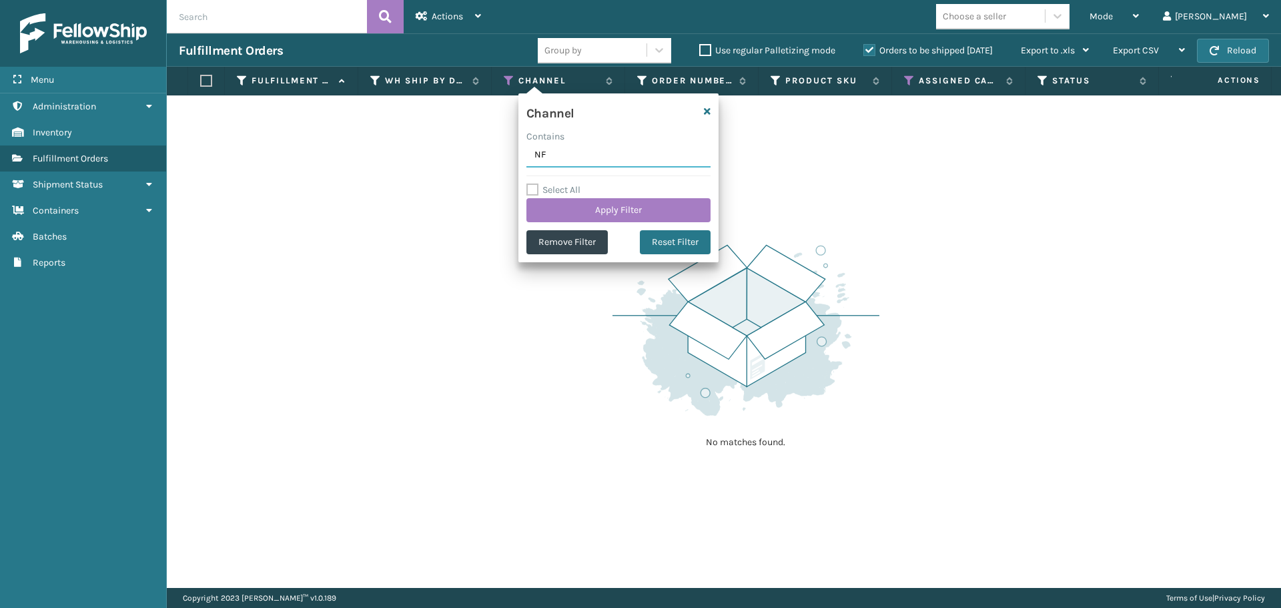
type input "N"
type input "NEFMNE [US_STATE] Furniture Mart"
